Goal: Task Accomplishment & Management: Manage account settings

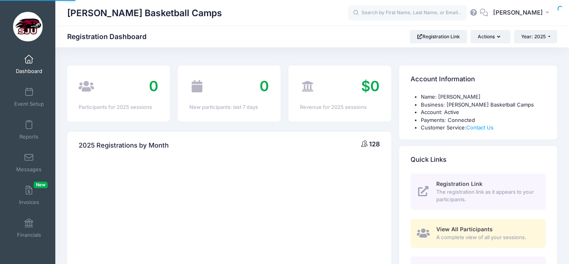
select select
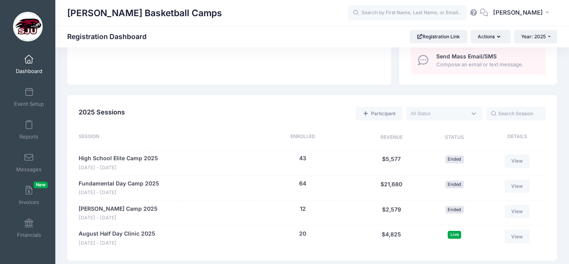
scroll to position [321, 0]
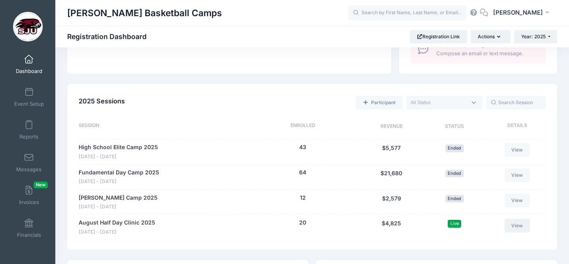
click at [511, 226] on link "View" at bounding box center [516, 225] width 25 height 13
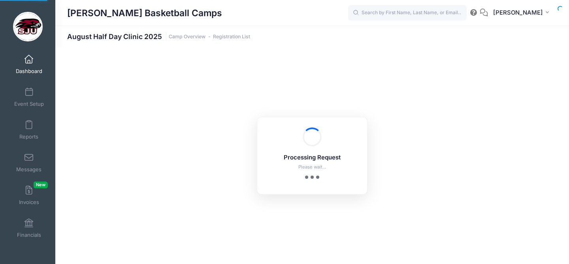
select select "10"
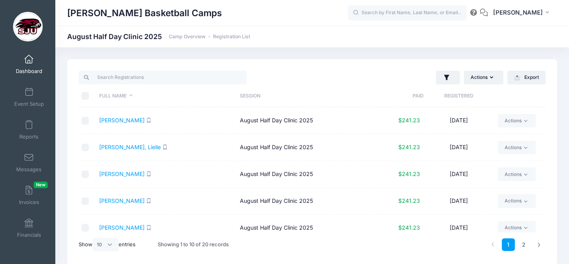
scroll to position [61, 0]
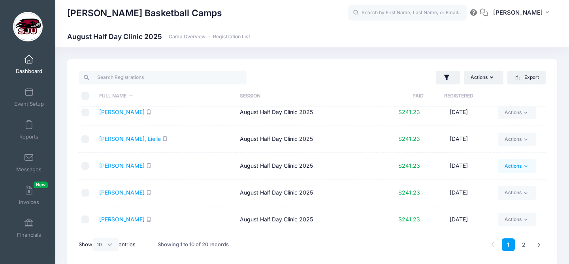
click at [526, 166] on icon at bounding box center [525, 166] width 6 height 6
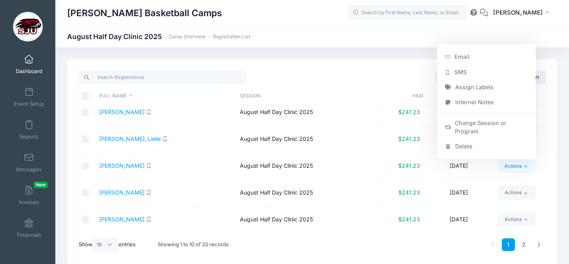
click at [362, 136] on td "August Half Day Clinic 2025" at bounding box center [306, 139] width 141 height 27
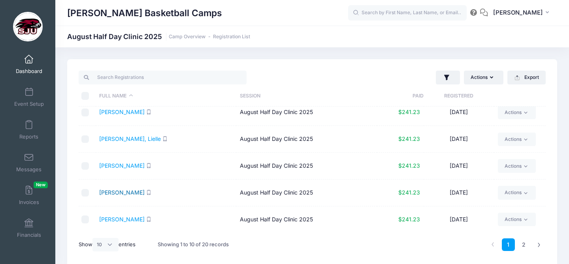
click at [131, 192] on link "Grasso, Eleanor" at bounding box center [121, 192] width 45 height 7
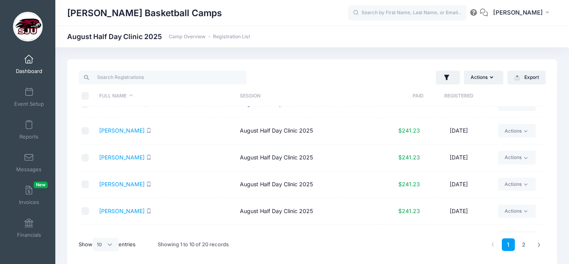
scroll to position [0, 0]
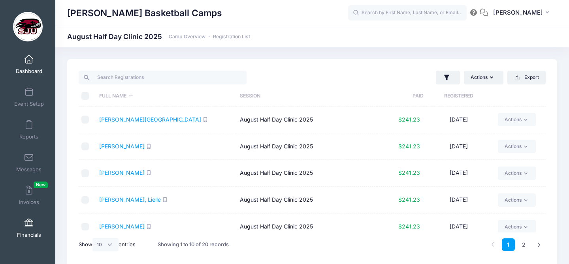
click at [29, 222] on span at bounding box center [29, 223] width 0 height 9
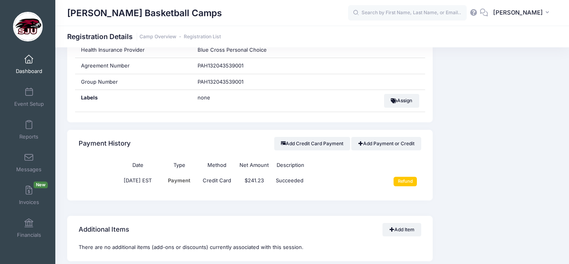
scroll to position [495, 0]
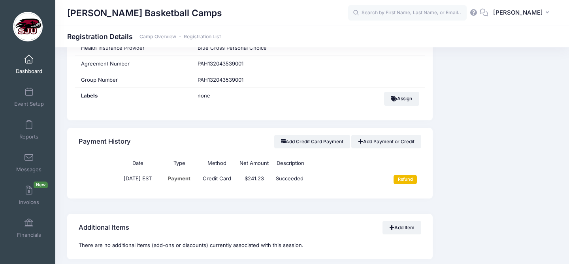
click at [401, 184] on input "Refund" at bounding box center [404, 179] width 23 height 9
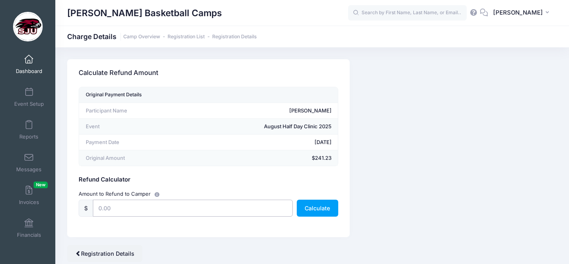
click at [123, 208] on input "text" at bounding box center [193, 208] width 200 height 17
type input "241.23"
click at [315, 207] on button "Calculate" at bounding box center [317, 208] width 41 height 17
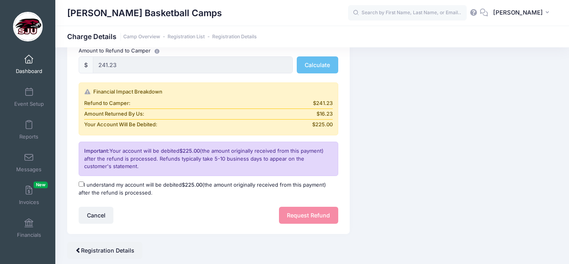
scroll to position [144, 0]
click at [81, 184] on input "I understand my account will be debited $225.00 (the amount originally received…" at bounding box center [81, 183] width 5 height 5
checkbox input "true"
click at [310, 213] on button "Request Refund" at bounding box center [308, 214] width 59 height 17
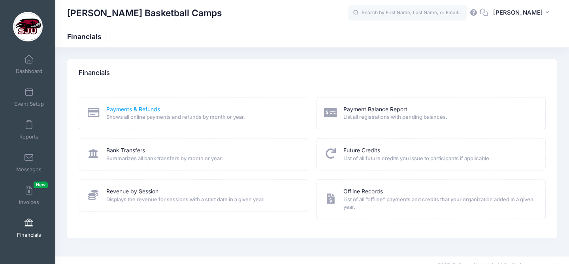
click at [145, 107] on link "Payments & Refunds" at bounding box center [133, 109] width 54 height 8
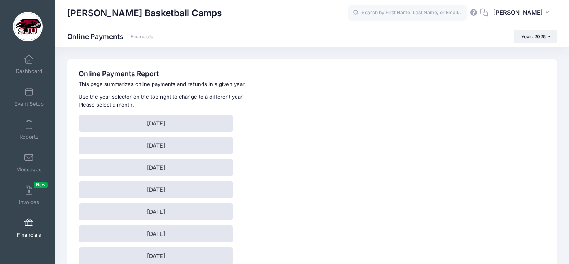
click at [29, 222] on span at bounding box center [29, 223] width 0 height 9
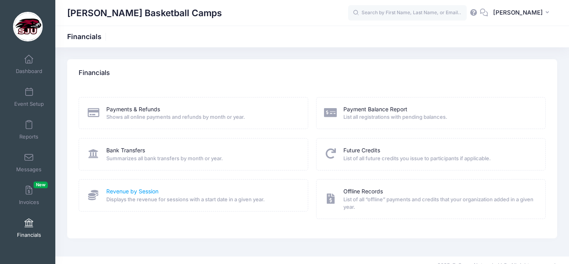
click at [143, 194] on link "Revenue by Session" at bounding box center [132, 192] width 52 height 8
